Goal: Task Accomplishment & Management: Use online tool/utility

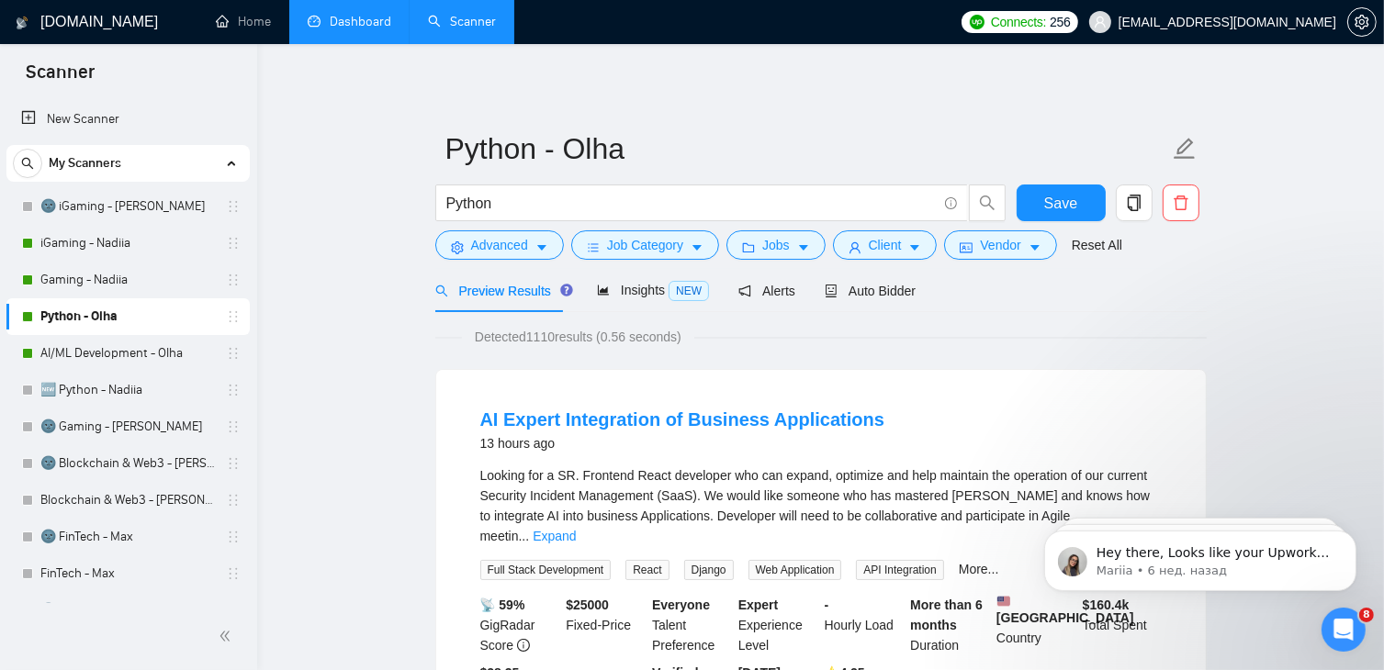
click at [337, 29] on link "Dashboard" at bounding box center [350, 22] width 84 height 16
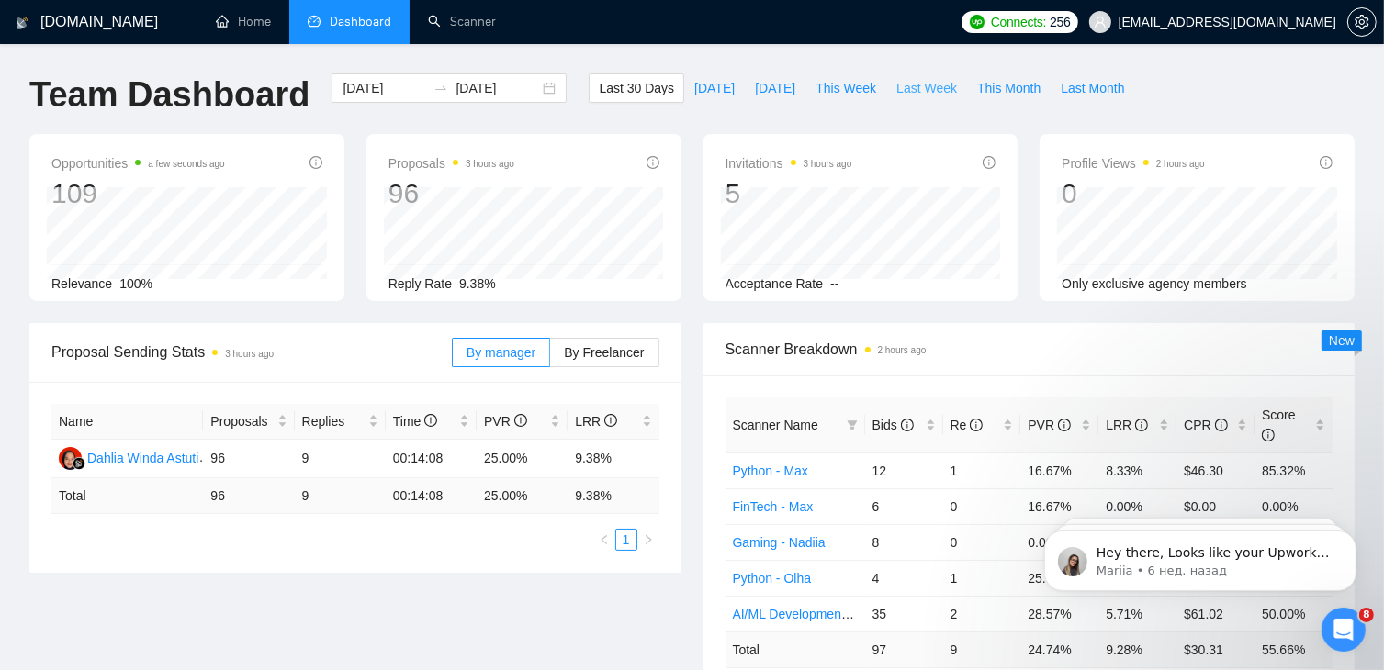
click at [906, 92] on span "Last Week" at bounding box center [926, 88] width 61 height 20
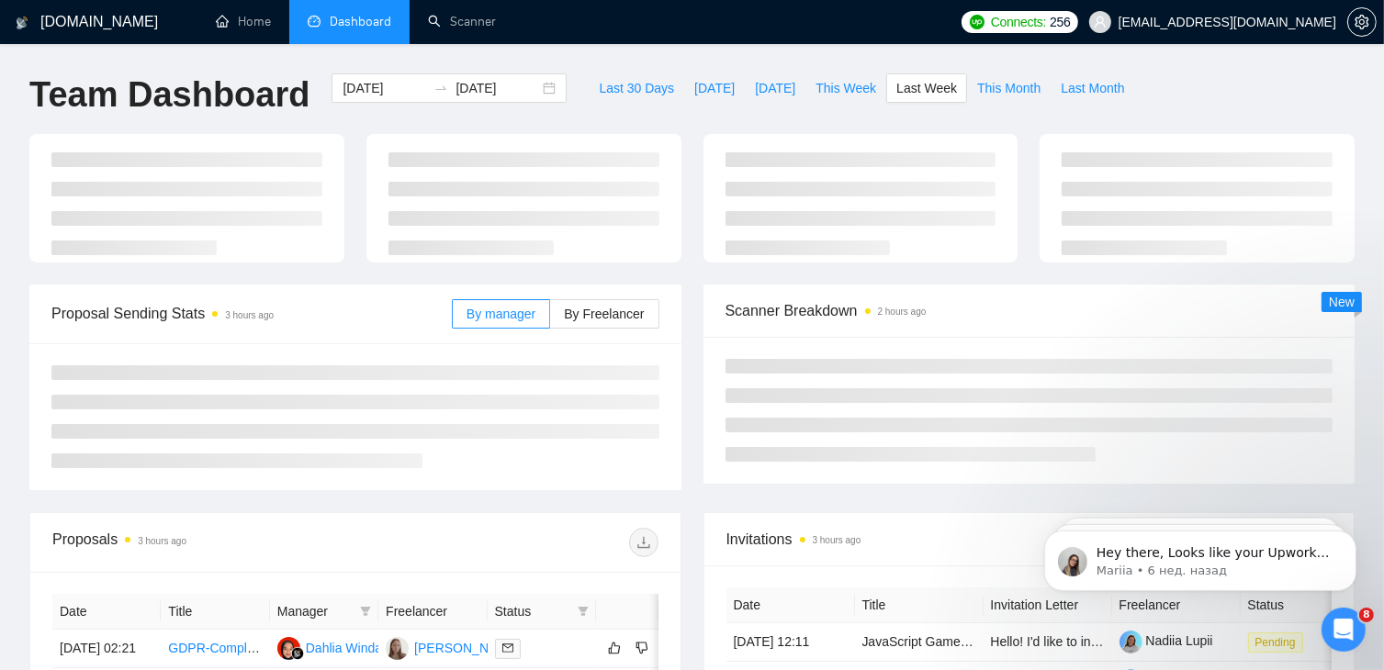
type input "[DATE]"
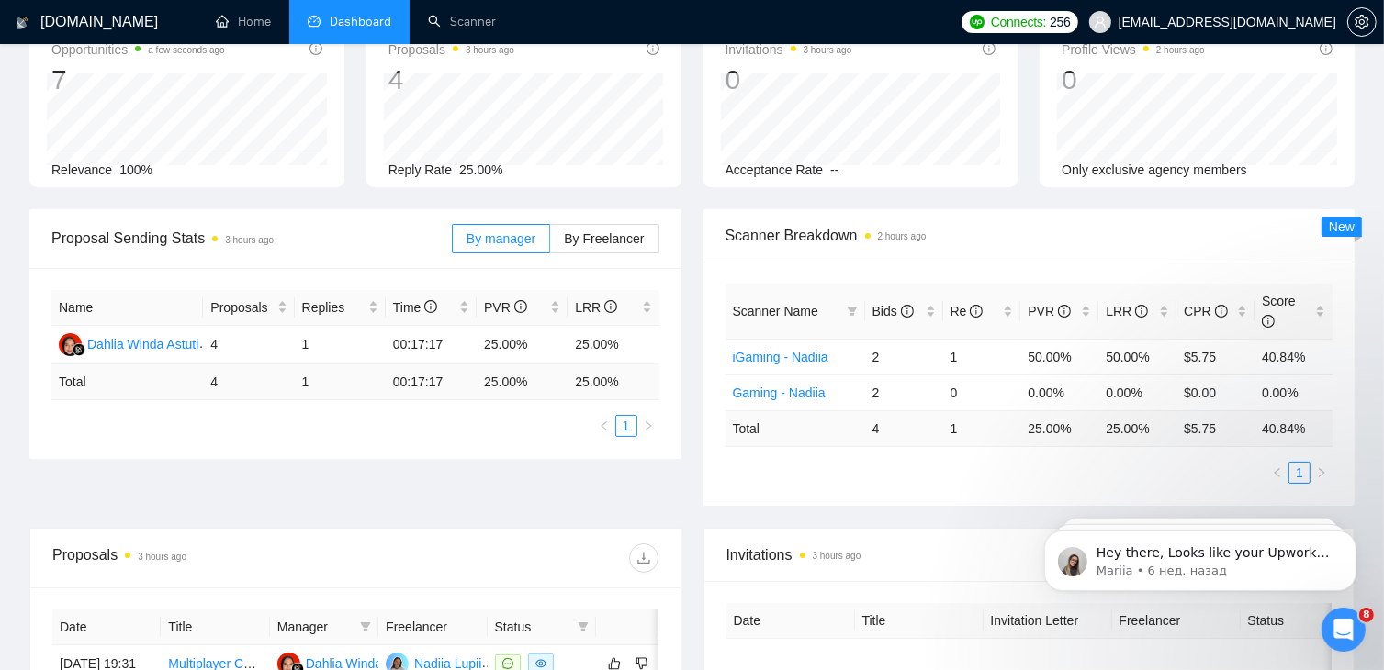
scroll to position [116, 0]
drag, startPoint x: 1217, startPoint y: 406, endPoint x: 1269, endPoint y: 402, distance: 51.5
click at [1269, 409] on tr "Total 4 1 25.00 % 25.00 % $ 5.75 40.84 %" at bounding box center [1029, 427] width 608 height 36
click at [1207, 409] on td "$ 5.75" at bounding box center [1215, 427] width 78 height 36
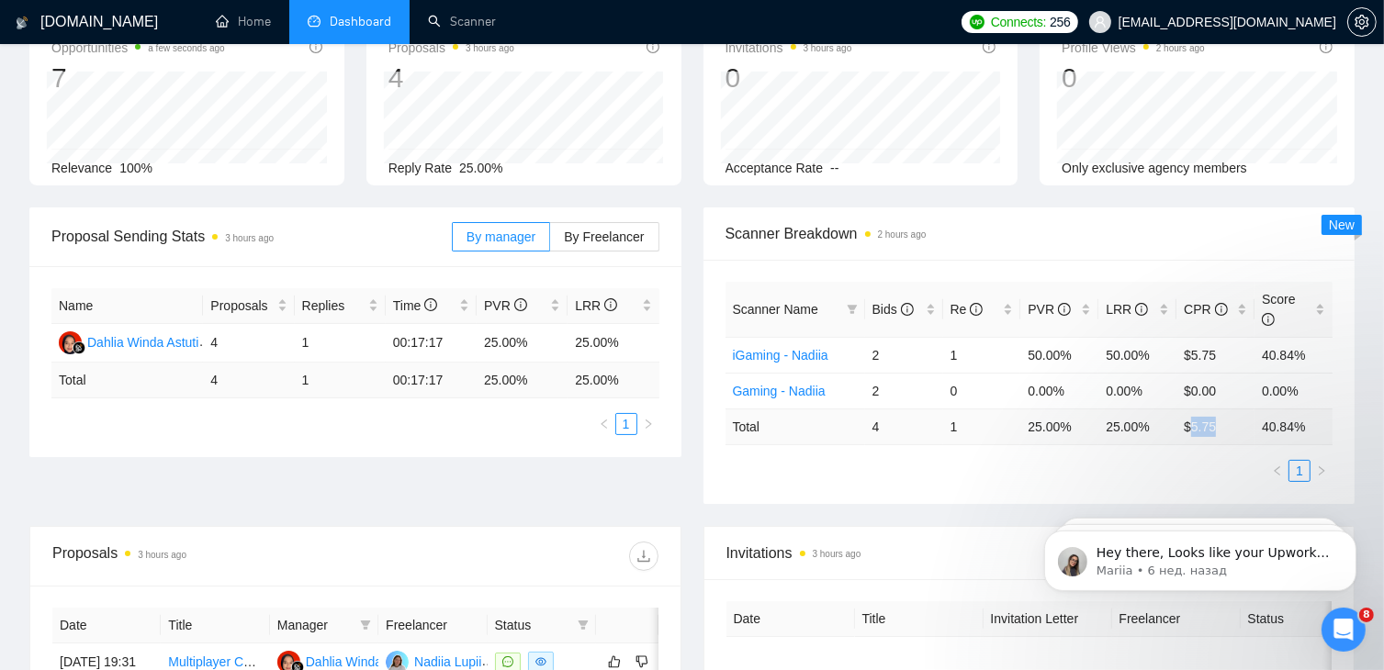
click at [1218, 409] on td "$ 5.75" at bounding box center [1215, 427] width 78 height 36
drag, startPoint x: 1216, startPoint y: 412, endPoint x: 1181, endPoint y: 419, distance: 35.5
click at [1181, 419] on td "$ 5.75" at bounding box center [1215, 427] width 78 height 36
copy td "$ 5.75"
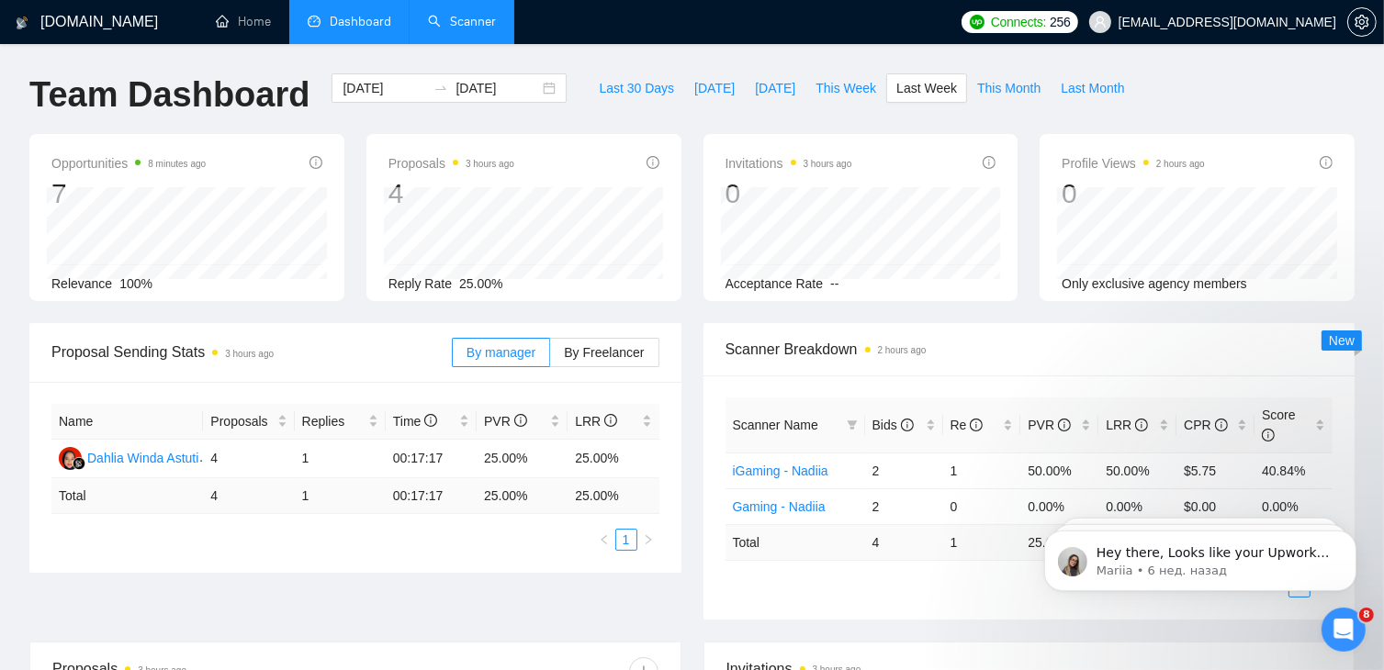
click at [468, 29] on link "Scanner" at bounding box center [462, 22] width 68 height 16
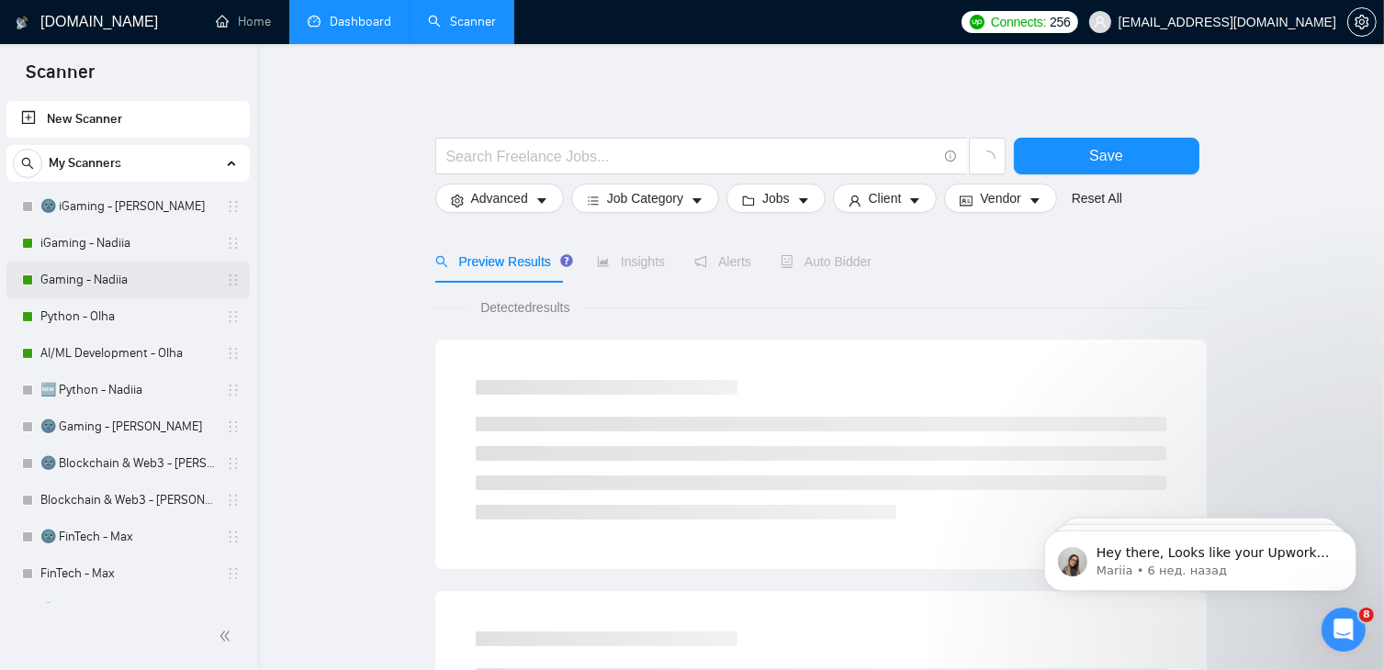
click at [99, 277] on link "Gaming - Nadiia" at bounding box center [127, 280] width 174 height 37
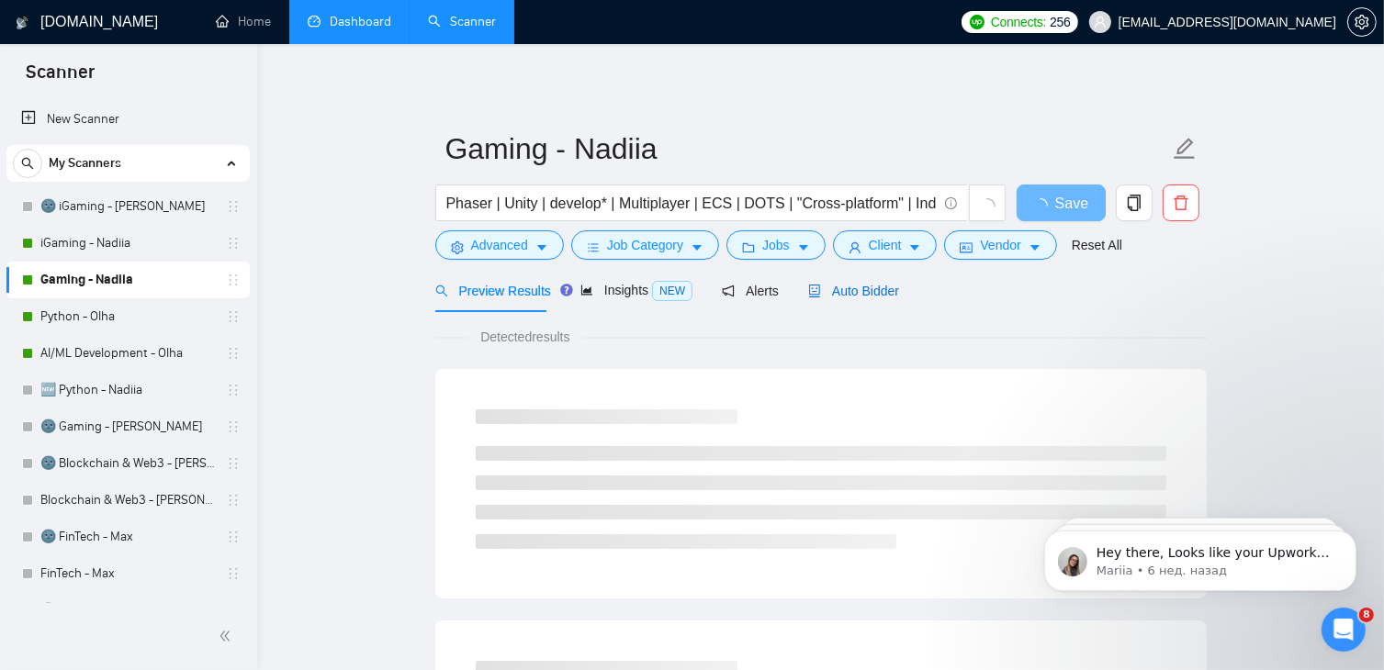
click at [848, 298] on span "Auto Bidder" at bounding box center [853, 291] width 91 height 15
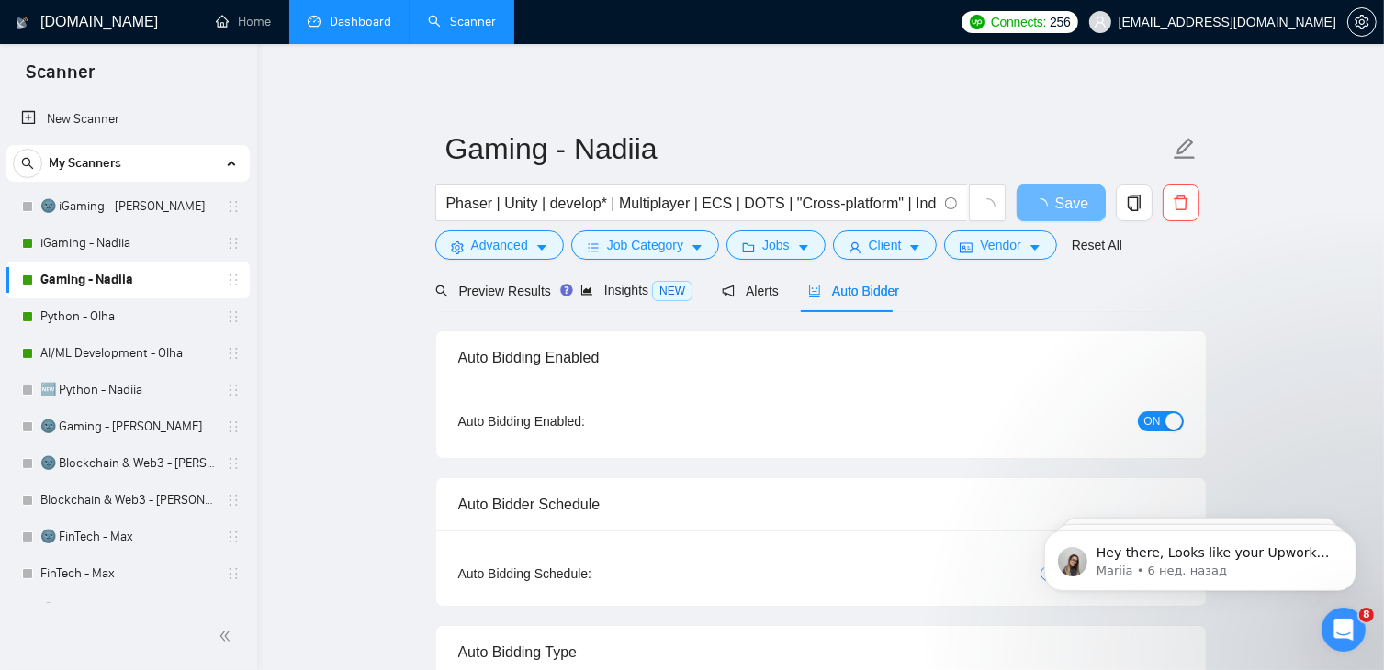
checkbox input "true"
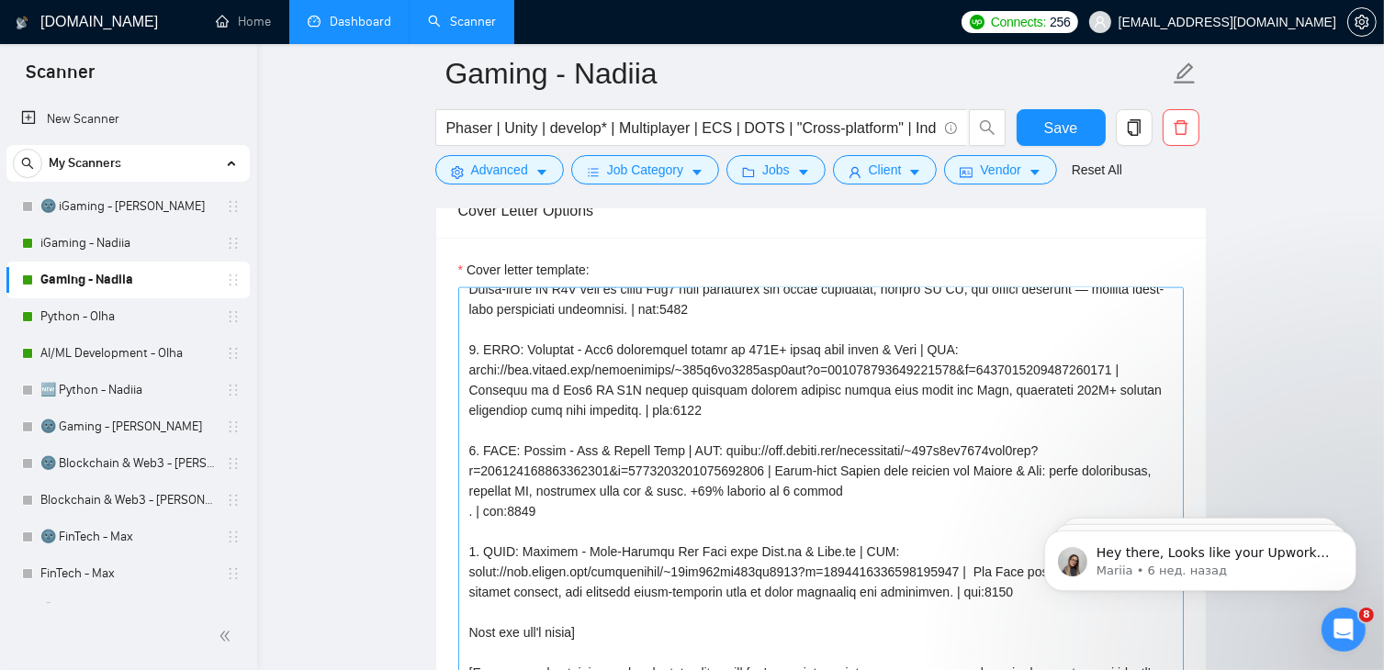
scroll to position [91, 0]
drag, startPoint x: 1036, startPoint y: 596, endPoint x: 1720, endPoint y: 880, distance: 741.7
click at [1015, 491] on html "Hey there, Looks like your Upwork agency OmiSoft 🏆 Multi-awarded AI & Web3 Agen…" at bounding box center [1198, 555] width 367 height 129
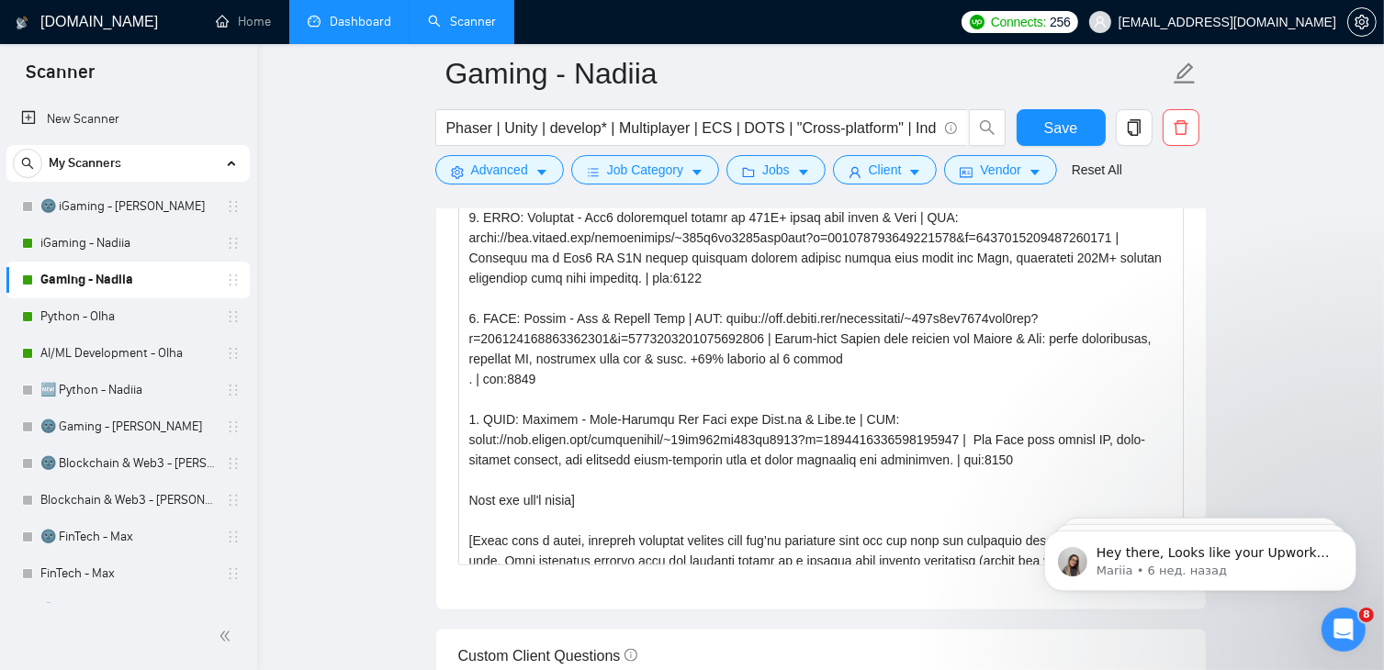
scroll to position [2102, 0]
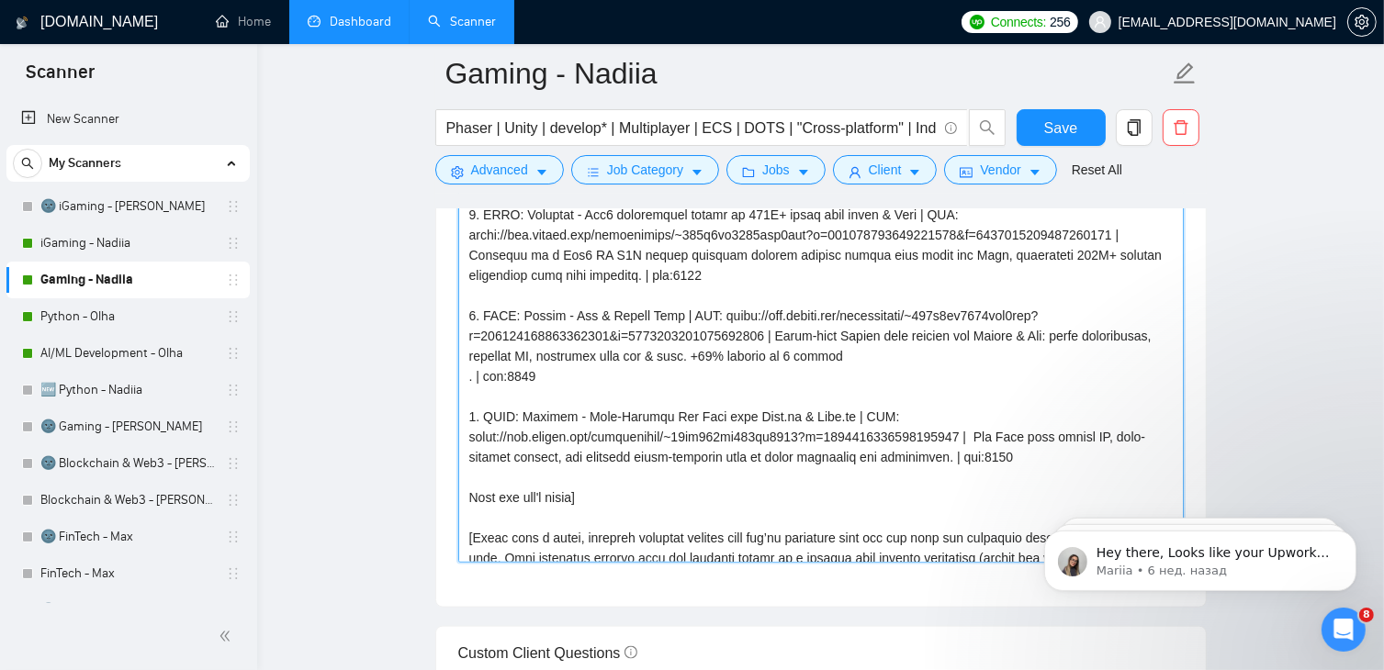
click at [900, 436] on textarea "Cover letter template:" at bounding box center [820, 356] width 725 height 413
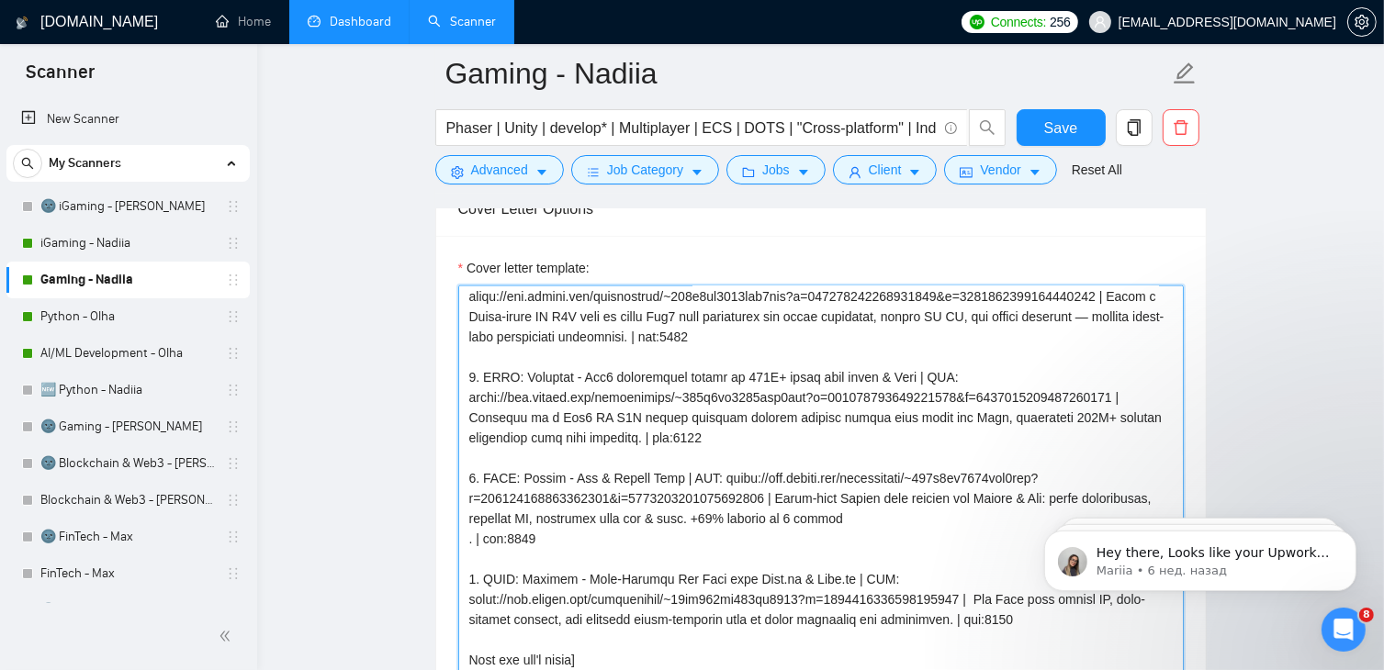
scroll to position [0, 0]
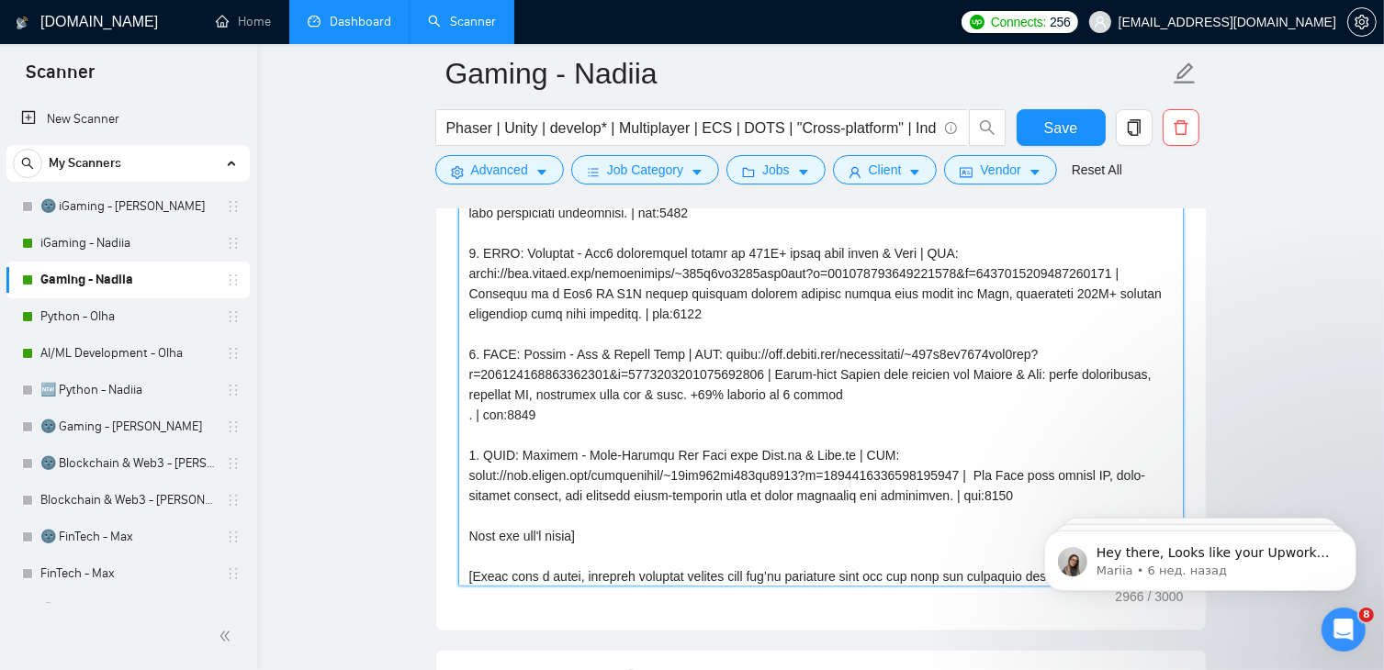
drag, startPoint x: 1495, startPoint y: 740, endPoint x: 1039, endPoint y: 492, distance: 518.5
